Goal: Transaction & Acquisition: Subscribe to service/newsletter

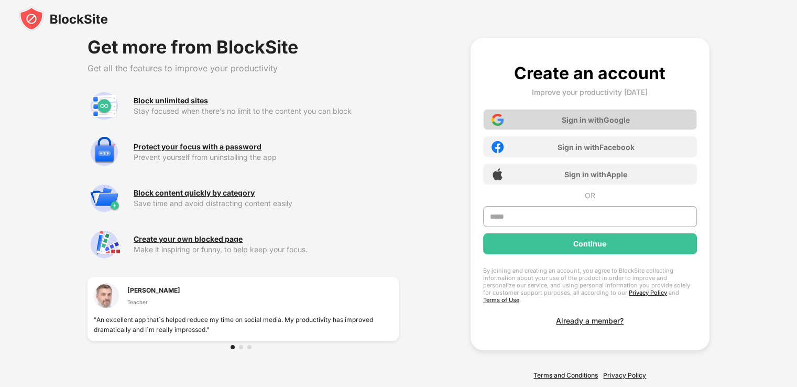
click at [615, 118] on div "Sign in with Google" at bounding box center [596, 119] width 68 height 9
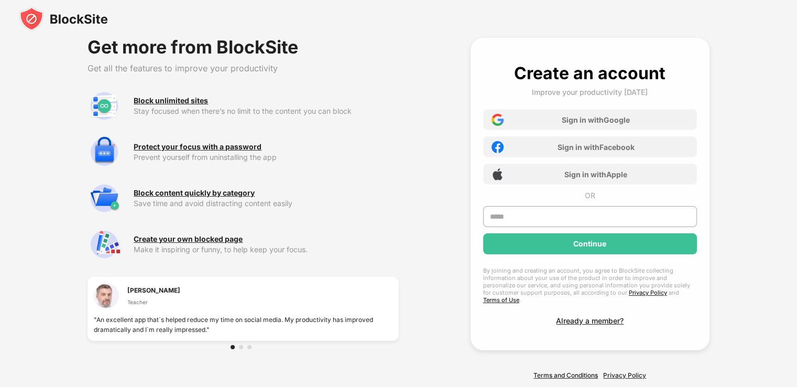
click at [581, 315] on div "Create an account Improve your productivity [DATE] Sign in with Google Sign in …" at bounding box center [590, 194] width 239 height 312
click at [581, 316] on div "Already a member?" at bounding box center [590, 320] width 68 height 9
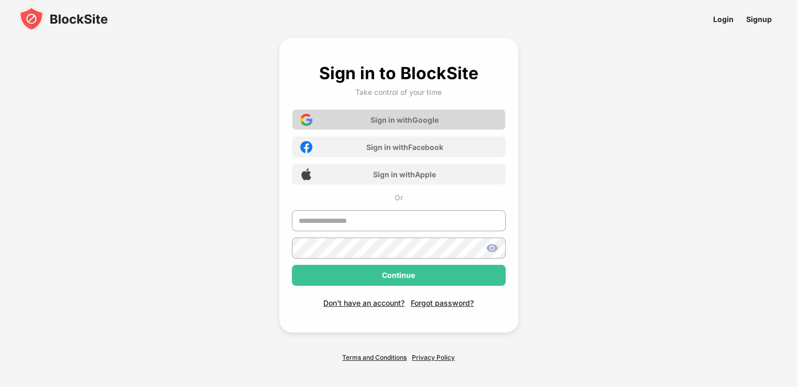
click at [403, 116] on div "Sign in with Google" at bounding box center [405, 119] width 68 height 9
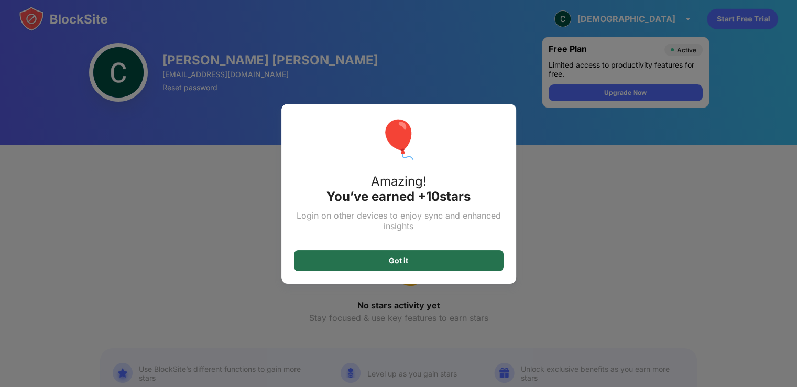
click at [420, 259] on div "Got it" at bounding box center [399, 260] width 210 height 21
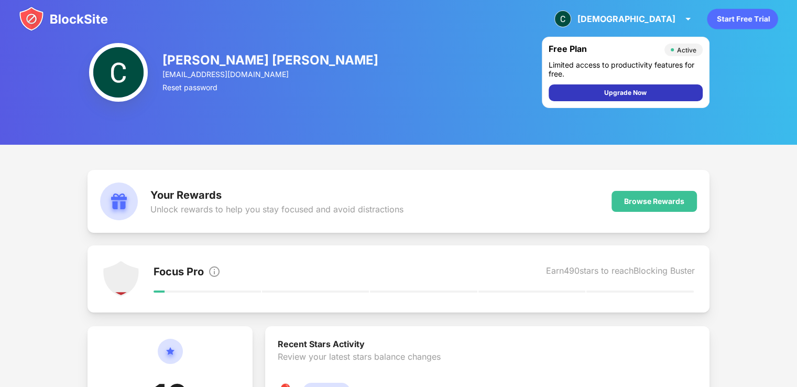
click at [655, 96] on div "Upgrade Now" at bounding box center [626, 92] width 154 height 17
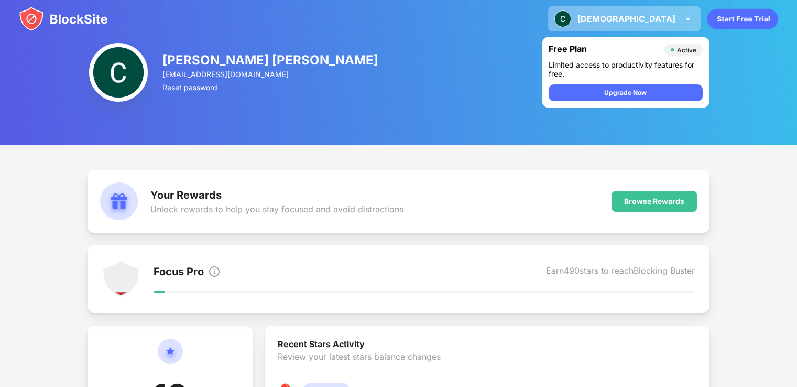
click at [675, 19] on div "[DEMOGRAPHIC_DATA]" at bounding box center [627, 19] width 98 height 10
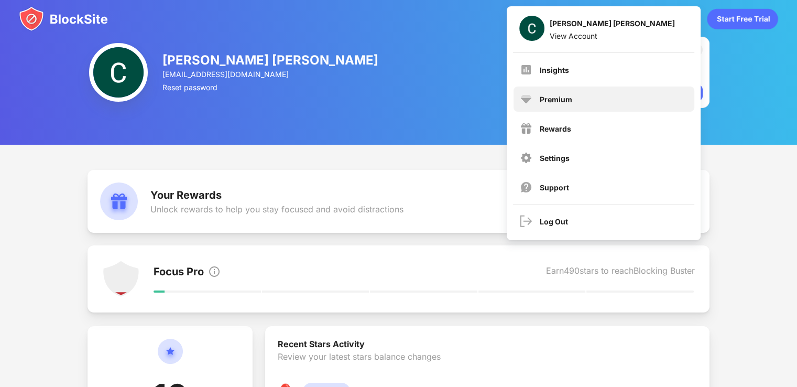
click at [628, 99] on div "Premium" at bounding box center [604, 98] width 181 height 25
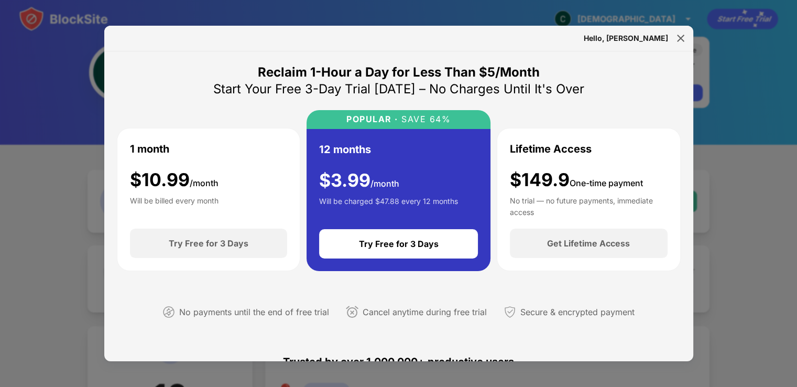
click at [593, 204] on div "No trial — no future payments, immediate access" at bounding box center [589, 205] width 158 height 21
click at [684, 41] on img at bounding box center [681, 38] width 10 height 10
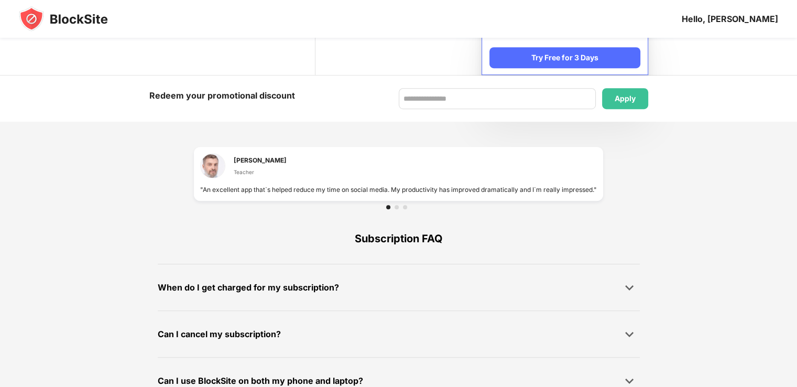
scroll to position [687, 0]
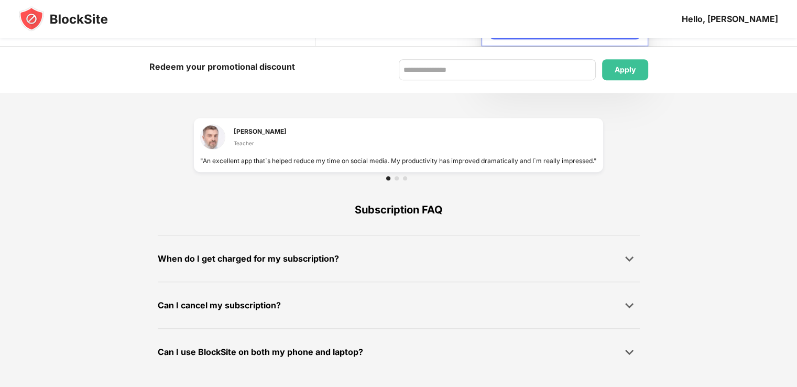
click at [340, 261] on div "When do I get charged for my subscription?" at bounding box center [399, 258] width 482 height 21
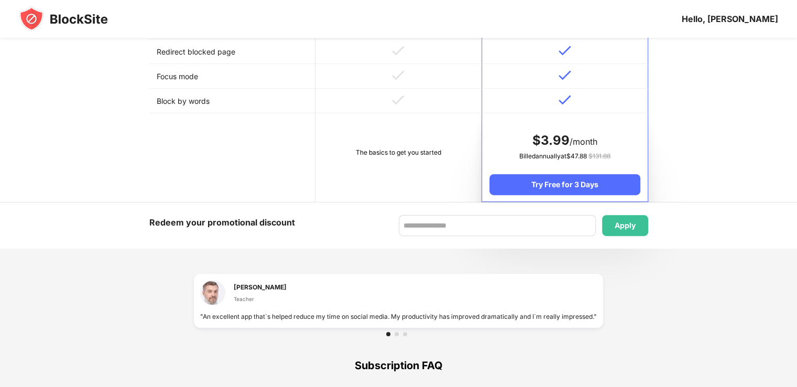
scroll to position [595, 0]
